Goal: Information Seeking & Learning: Learn about a topic

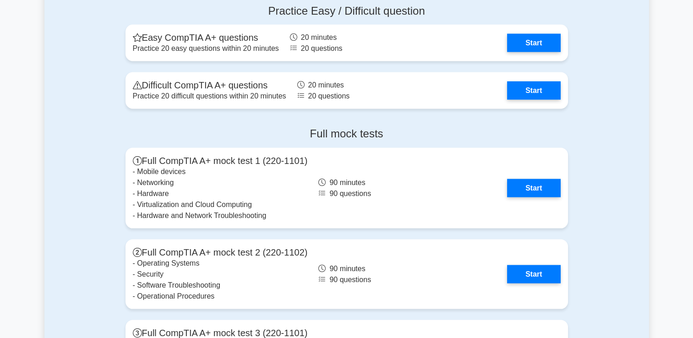
scroll to position [1848, 0]
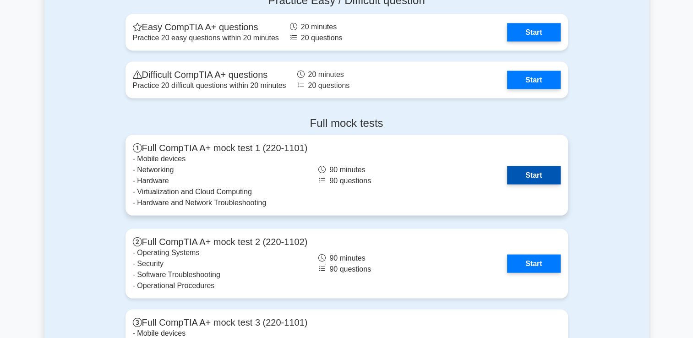
click at [531, 177] on link "Start" at bounding box center [533, 175] width 53 height 18
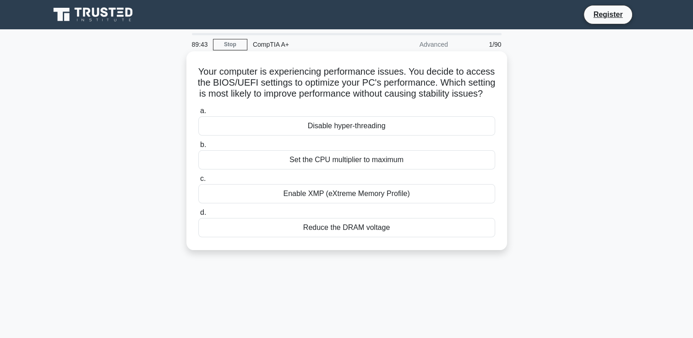
click at [430, 136] on div "Disable hyper-threading" at bounding box center [346, 125] width 297 height 19
click at [198, 114] on input "a. Disable hyper-threading" at bounding box center [198, 111] width 0 height 6
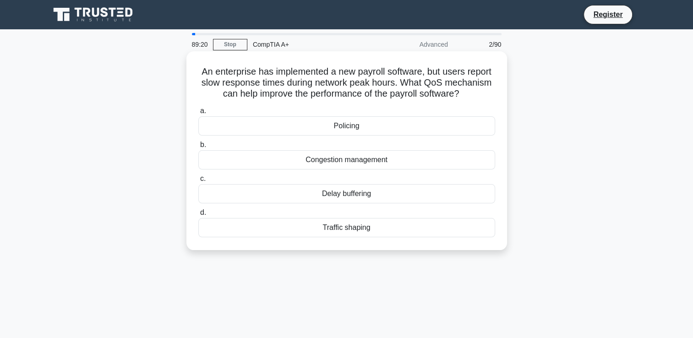
click at [388, 165] on div "Congestion management" at bounding box center [346, 159] width 297 height 19
click at [198, 148] on input "b. Congestion management" at bounding box center [198, 145] width 0 height 6
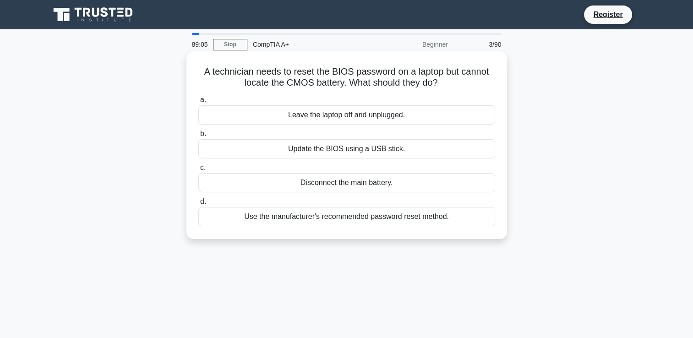
click at [391, 223] on div "Use the manufacturer's recommended password reset method." at bounding box center [346, 216] width 297 height 19
click at [198, 205] on input "d. Use the manufacturer's recommended password reset method." at bounding box center [198, 202] width 0 height 6
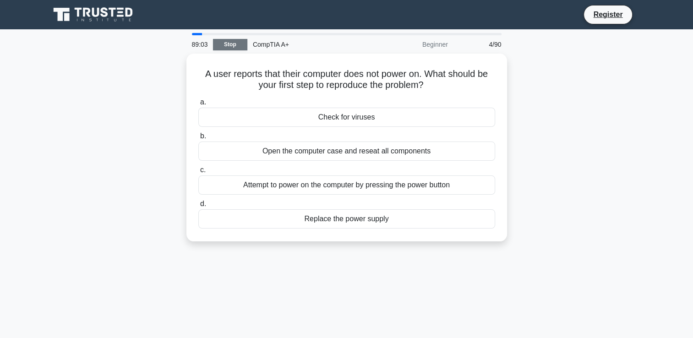
click at [233, 46] on link "Stop" at bounding box center [230, 44] width 34 height 11
